Goal: Check status: Check status

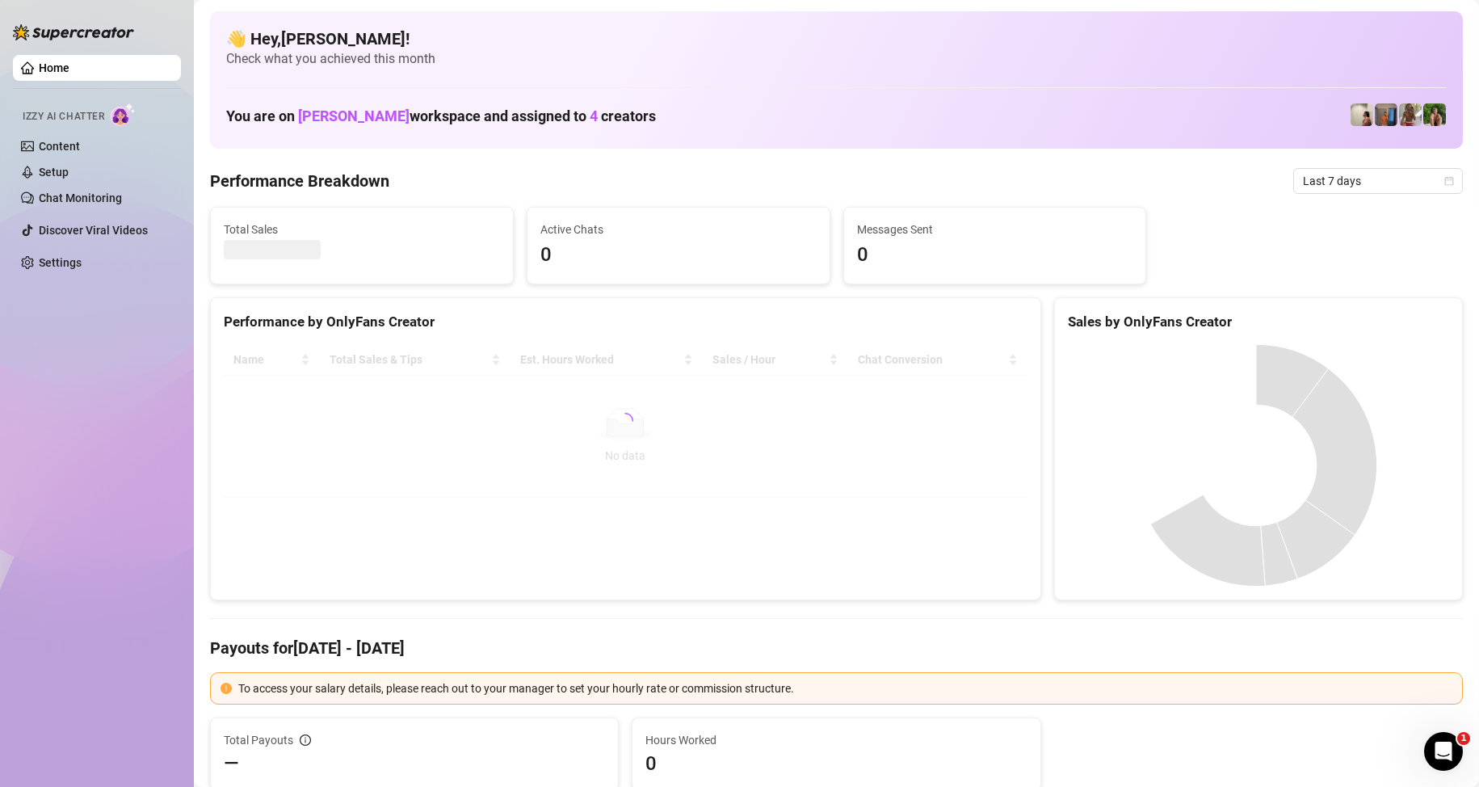
drag, startPoint x: 1097, startPoint y: 380, endPoint x: 1250, endPoint y: 296, distance: 174.2
click at [1096, 380] on canvas at bounding box center [1256, 465] width 376 height 242
click at [1362, 170] on span "Last 7 days" at bounding box center [1378, 181] width 150 height 24
click at [1340, 321] on div "Custom date" at bounding box center [1364, 317] width 144 height 18
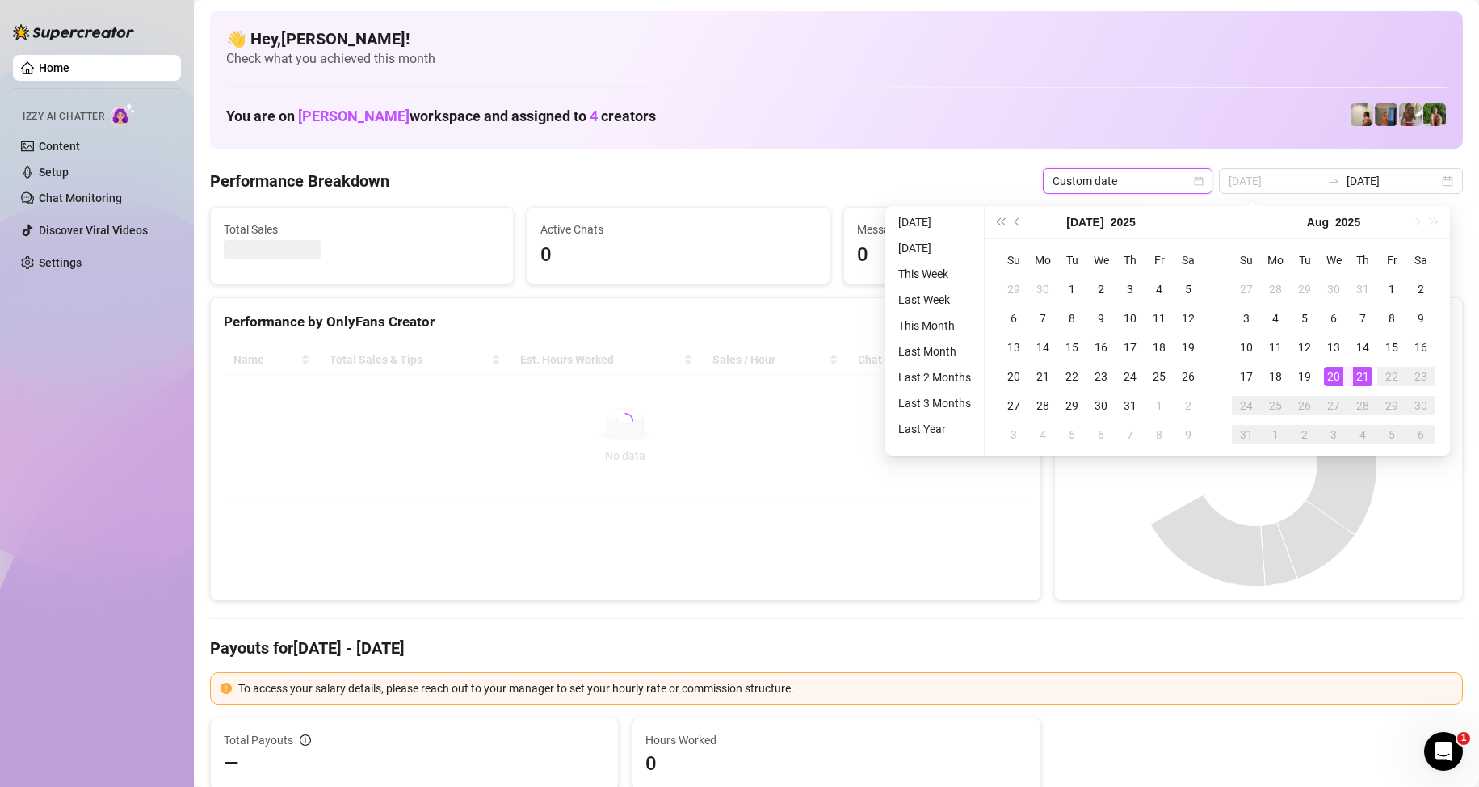
type input "[DATE]"
click at [1357, 379] on div "21" at bounding box center [1362, 376] width 19 height 19
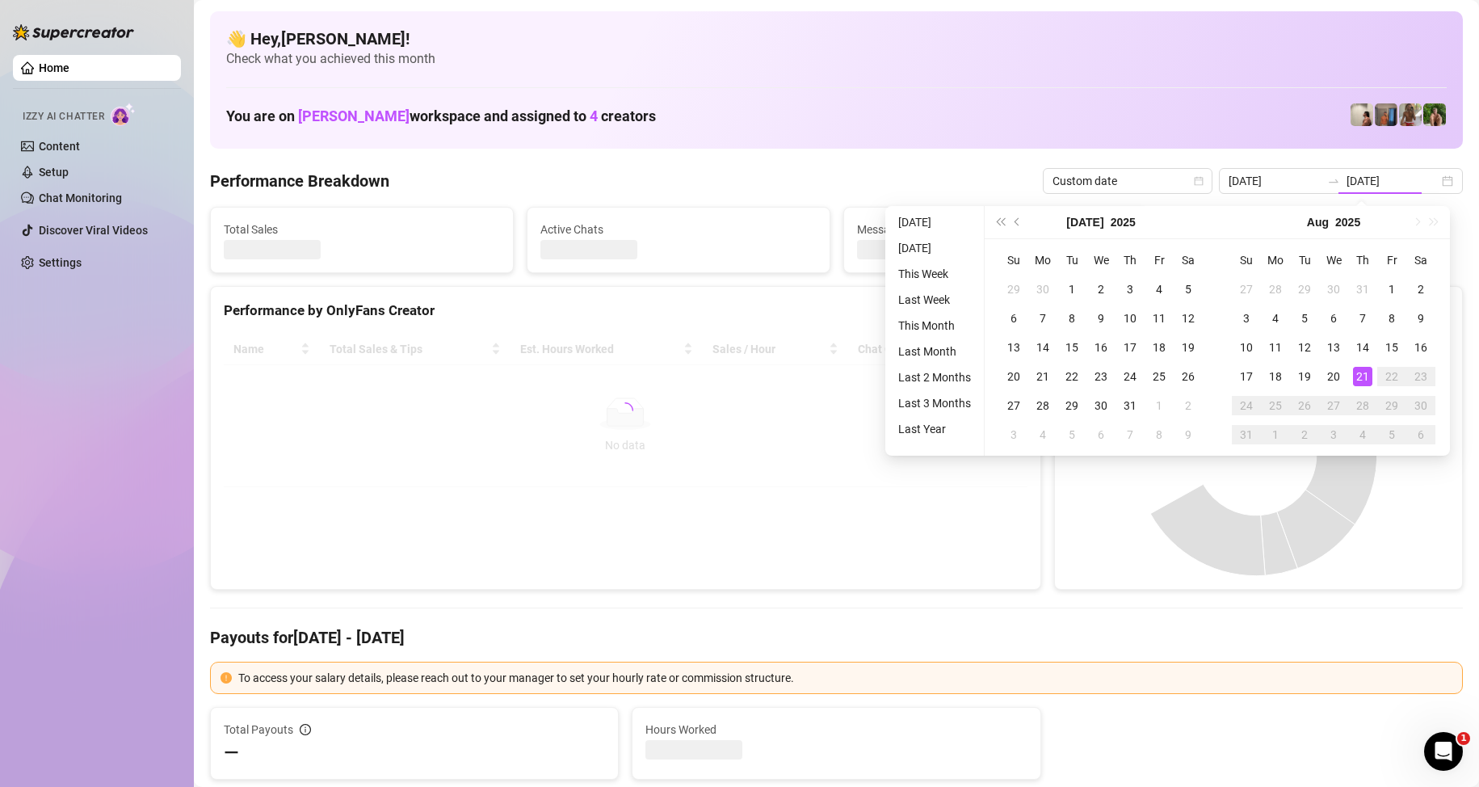
type input "[DATE]"
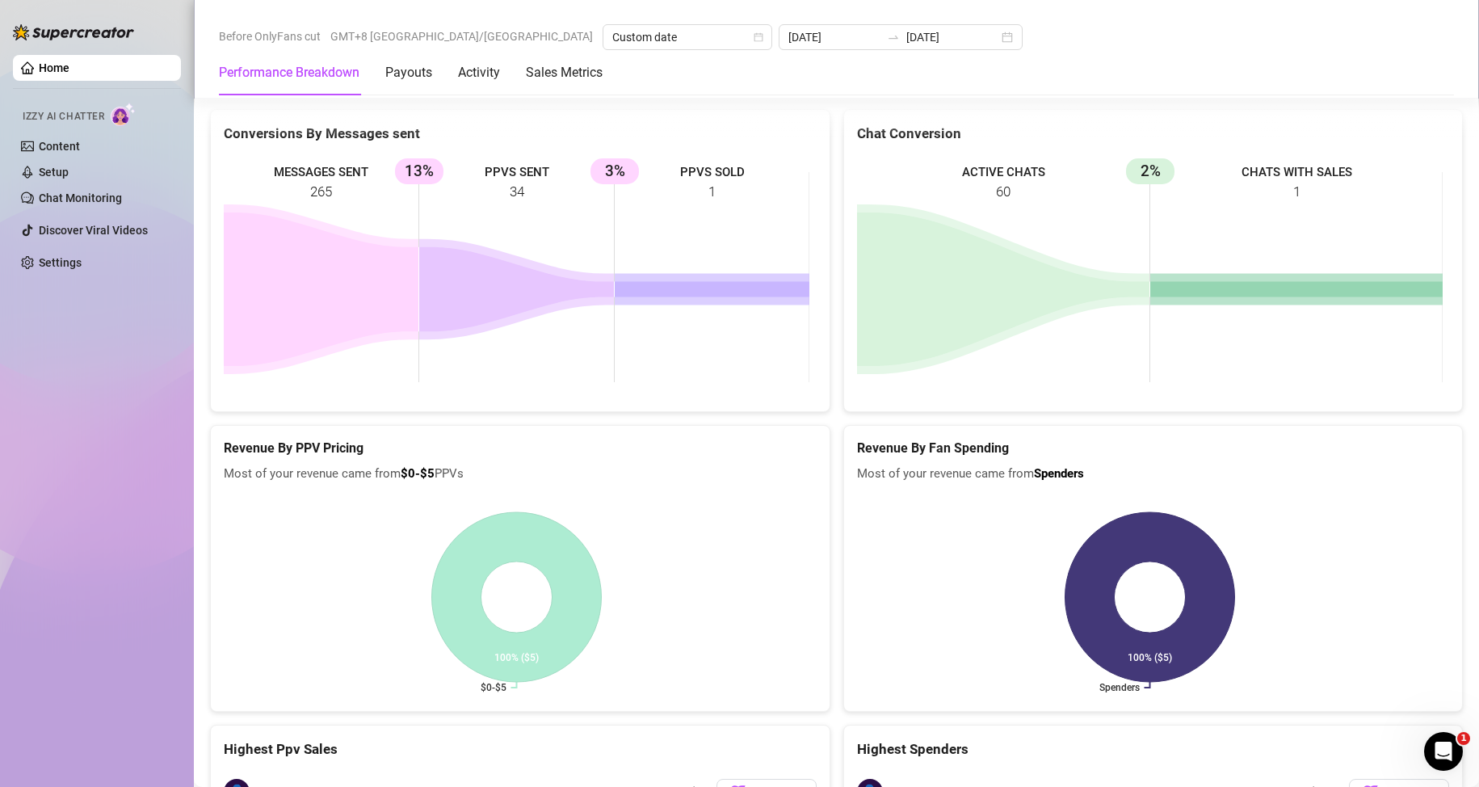
scroll to position [2099, 0]
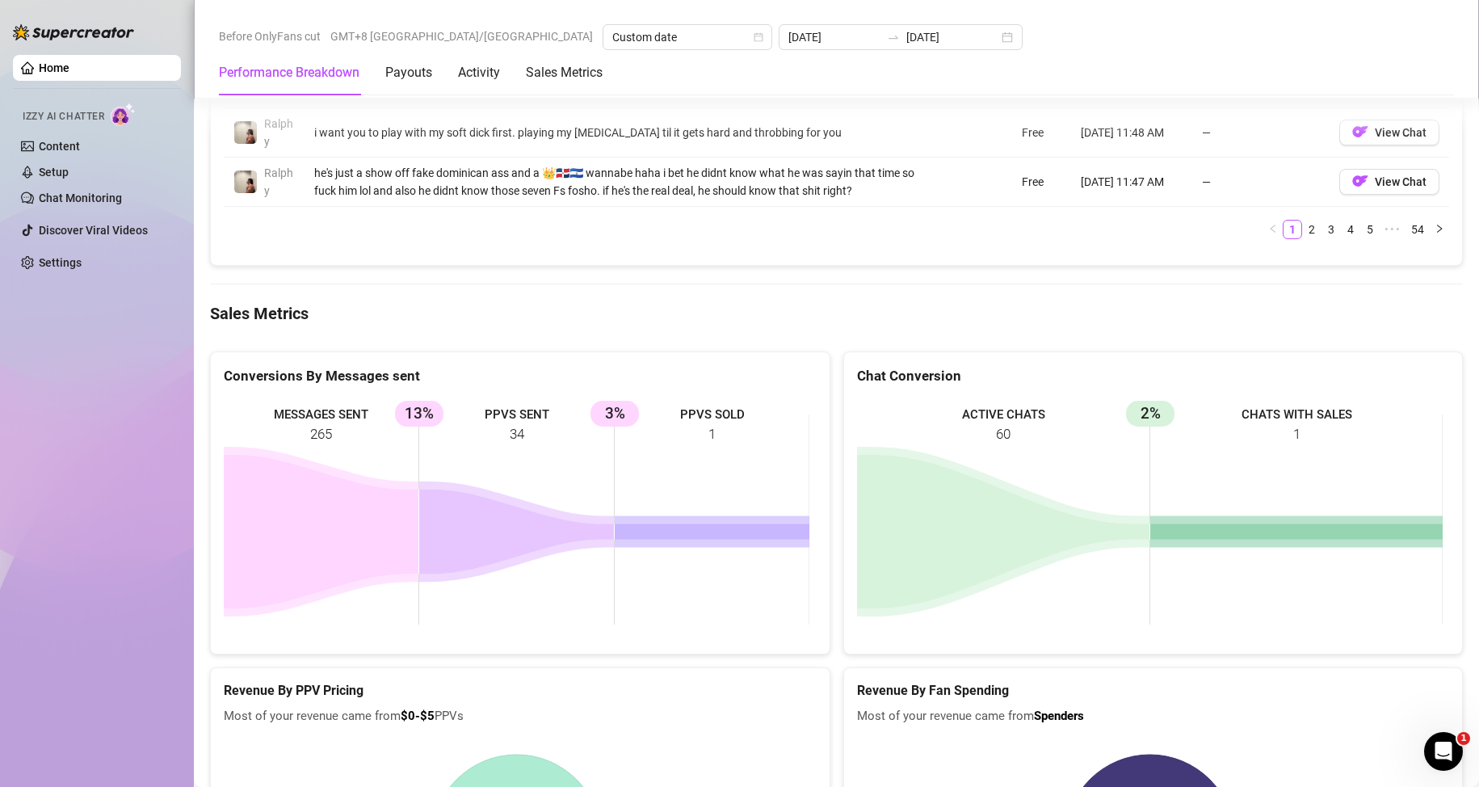
drag, startPoint x: 732, startPoint y: 325, endPoint x: 686, endPoint y: 321, distance: 46.2
click at [686, 398] on rect at bounding box center [516, 519] width 585 height 242
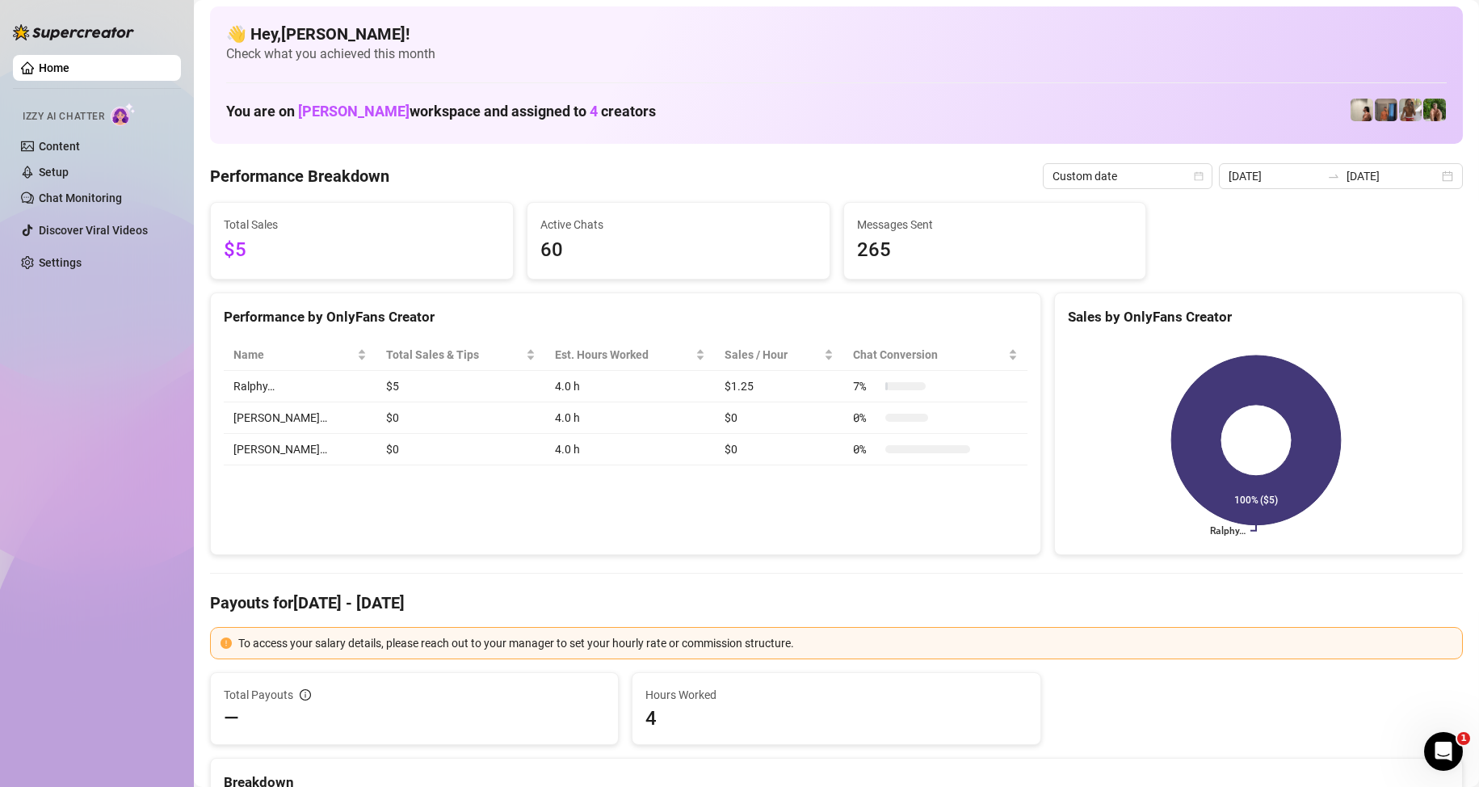
scroll to position [0, 0]
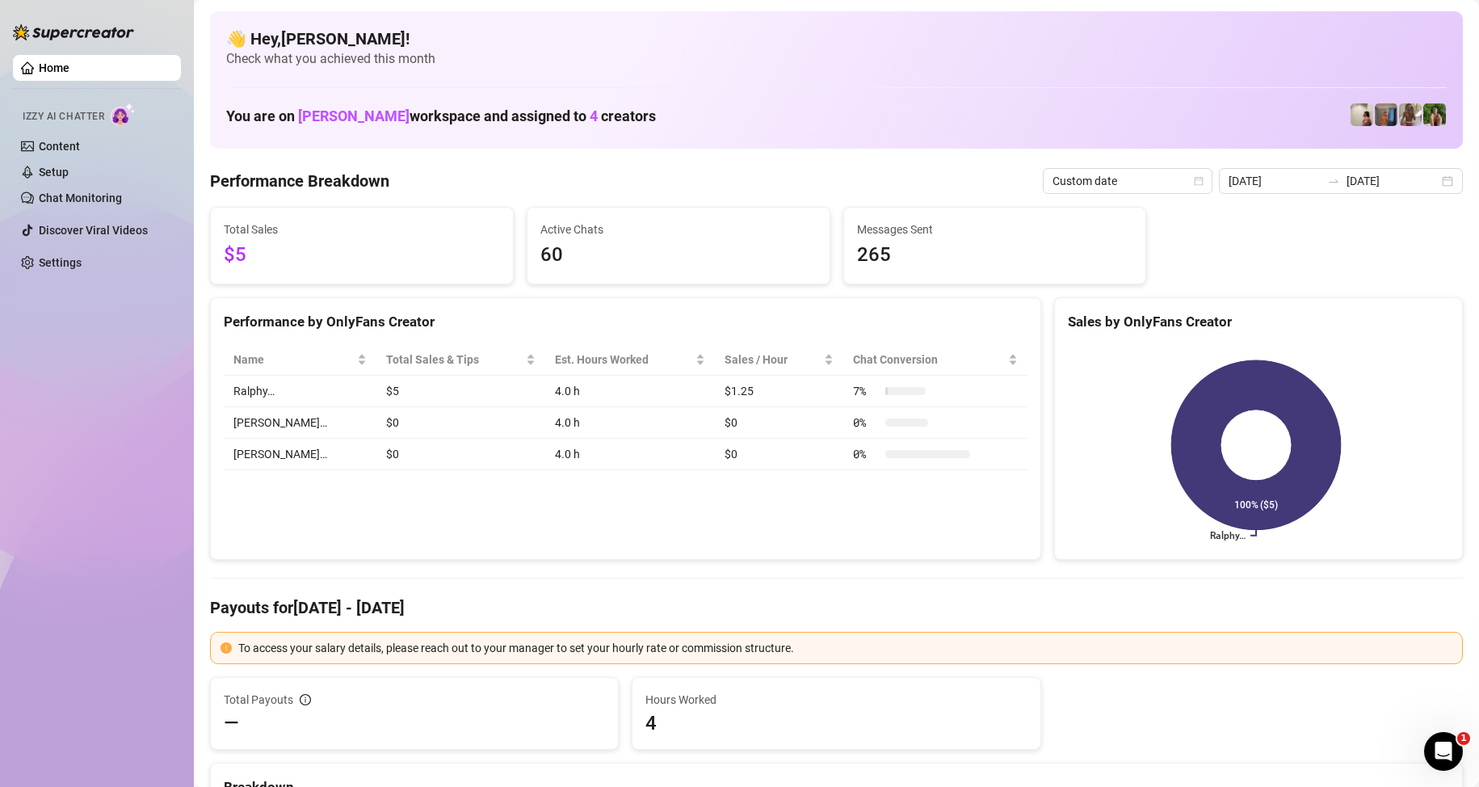
drag, startPoint x: 828, startPoint y: 512, endPoint x: 837, endPoint y: 531, distance: 21.7
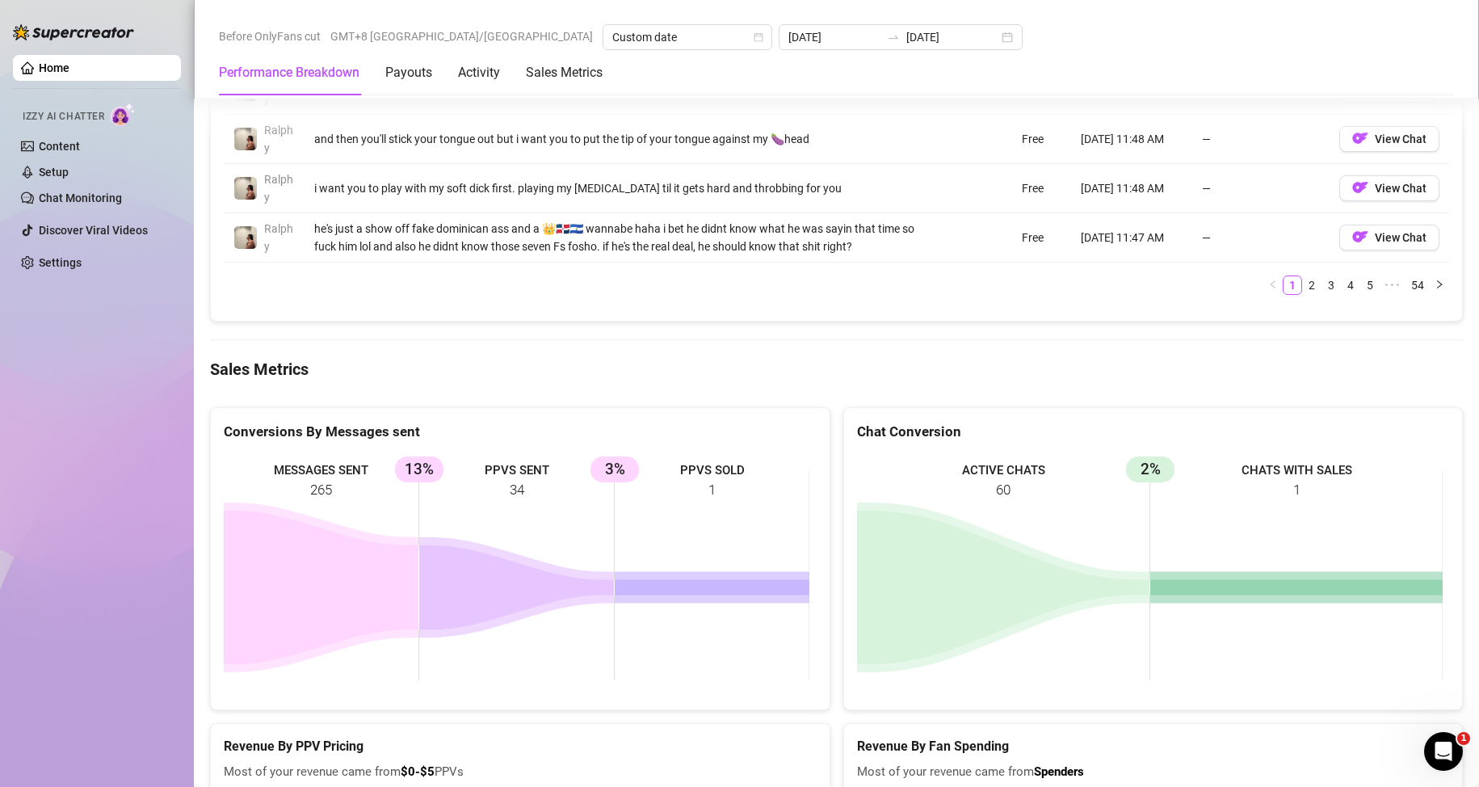
scroll to position [2034, 0]
